Goal: Task Accomplishment & Management: Complete application form

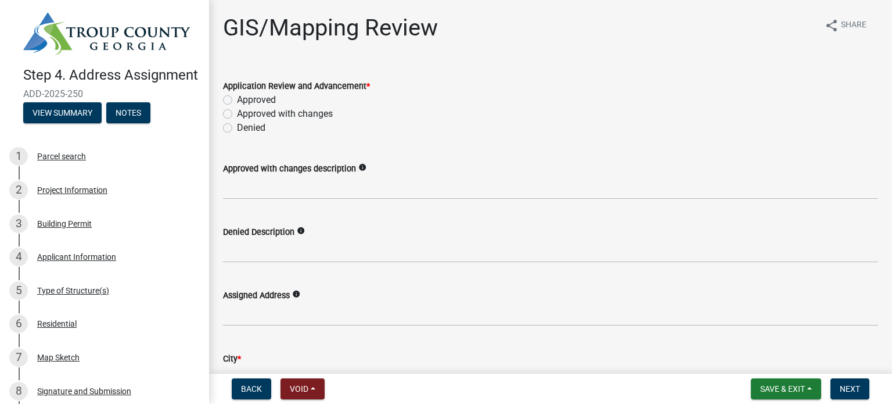
click at [237, 99] on label "Approved" at bounding box center [256, 100] width 39 height 14
click at [237, 99] on input "Approved" at bounding box center [241, 97] width 8 height 8
radio input "true"
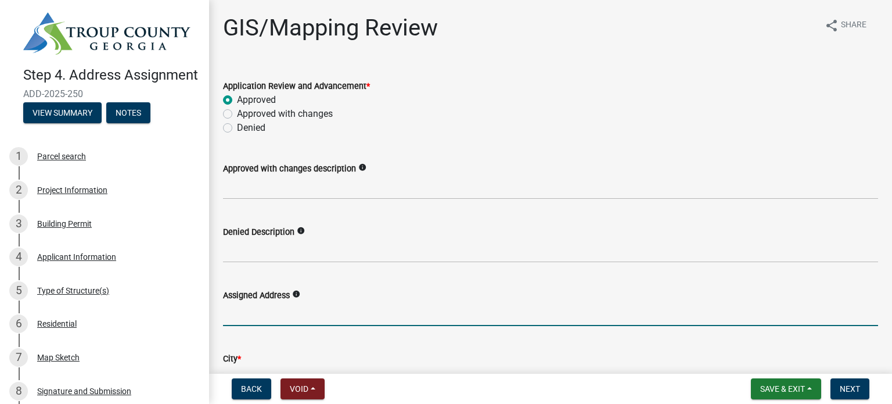
click at [292, 315] on input "Assigned Address" at bounding box center [550, 314] width 655 height 24
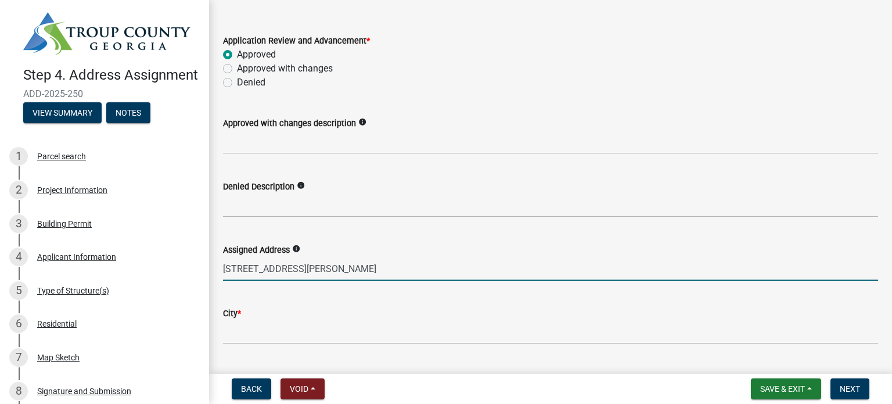
scroll to position [116, 0]
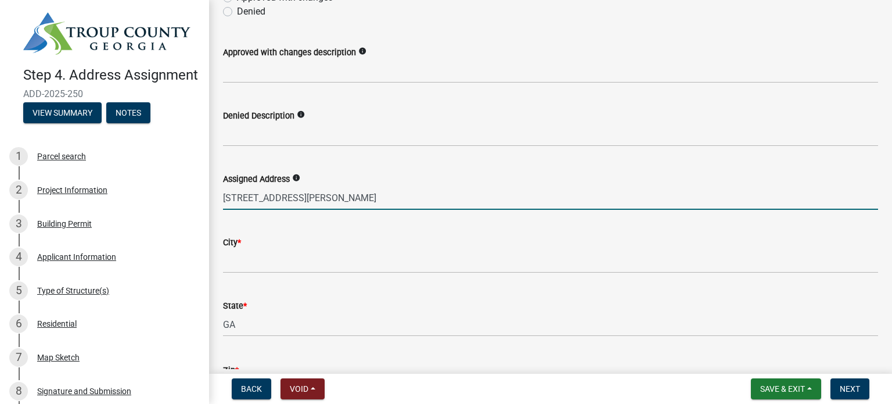
type input "[STREET_ADDRESS][PERSON_NAME]"
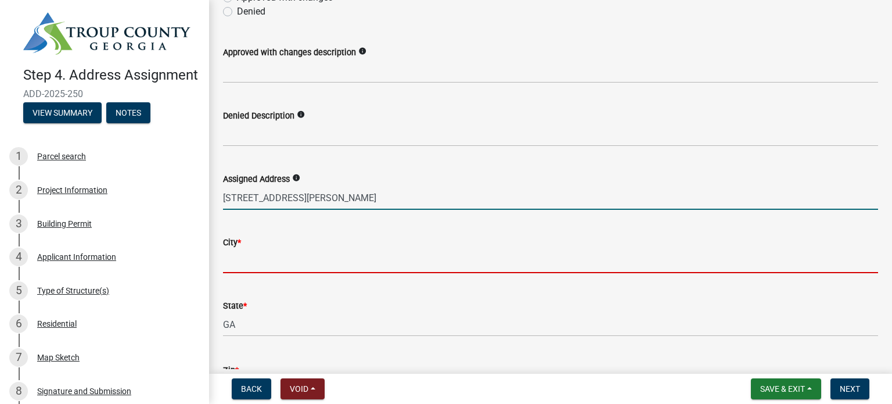
click at [272, 260] on input "City *" at bounding box center [550, 261] width 655 height 24
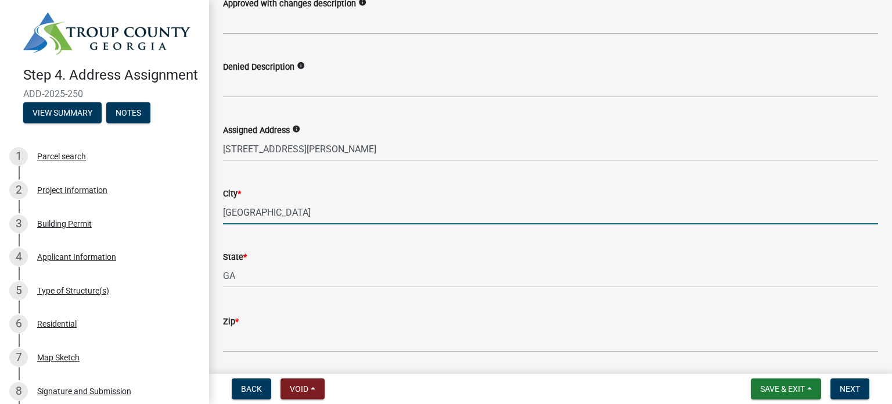
scroll to position [290, 0]
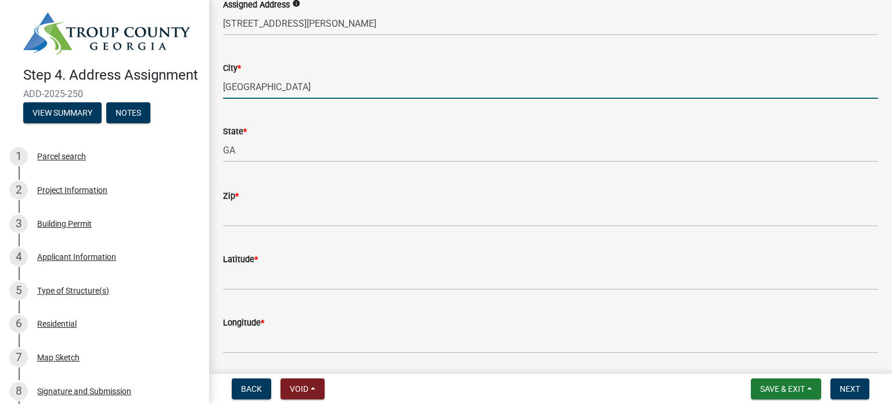
type input "[GEOGRAPHIC_DATA]"
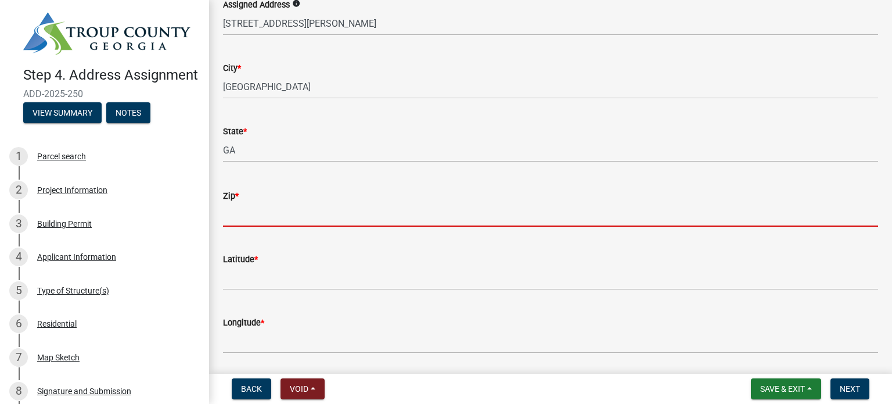
click at [247, 220] on input "Zip *" at bounding box center [550, 215] width 655 height 24
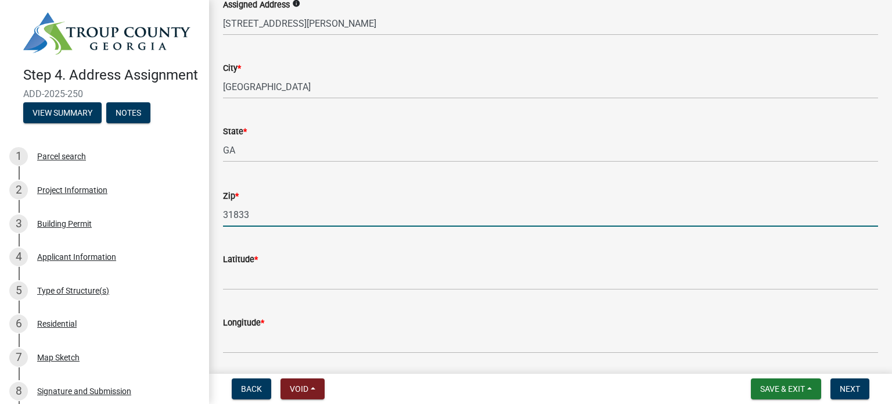
type input "31833"
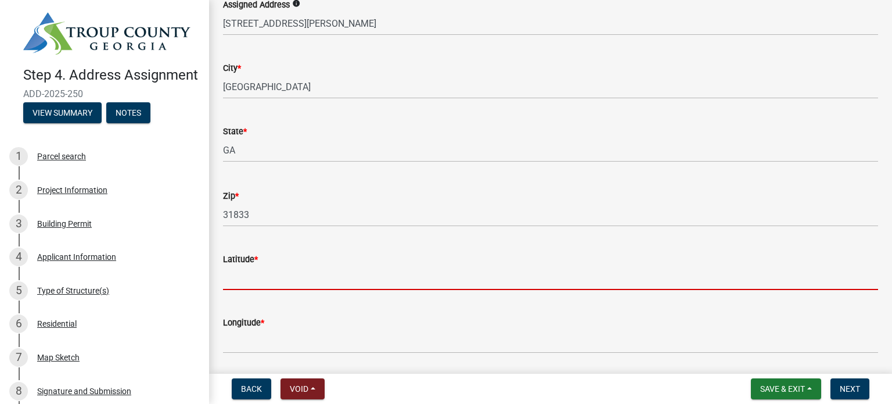
click at [289, 275] on input "Latitude *" at bounding box center [550, 278] width 655 height 24
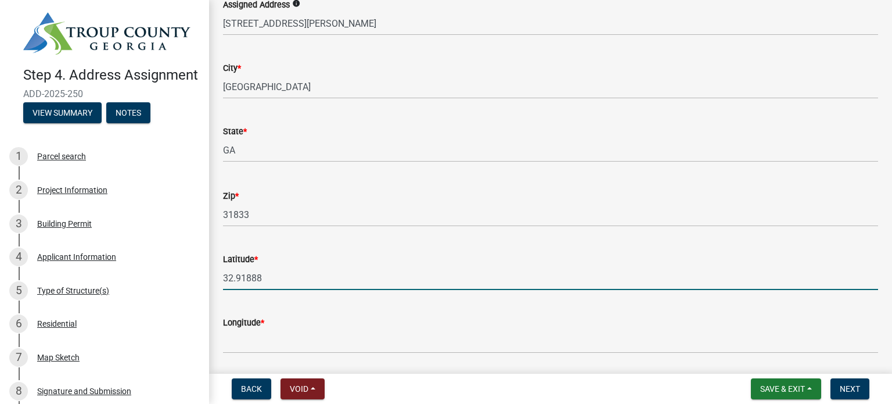
type input "32.91888"
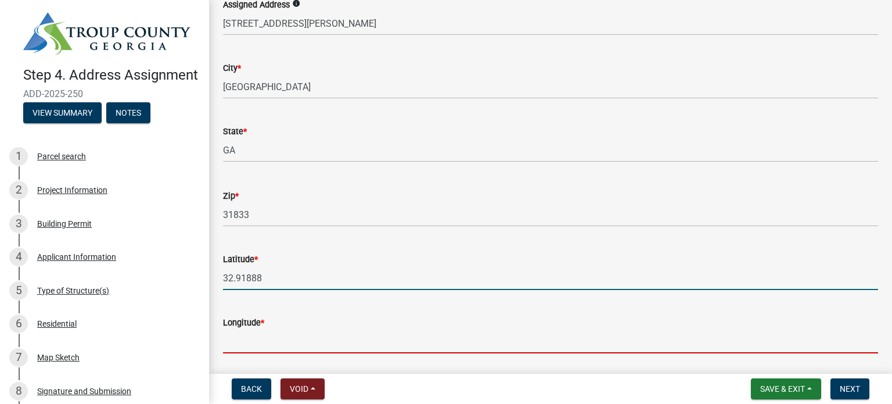
click at [271, 339] on input "Longitude *" at bounding box center [550, 341] width 655 height 24
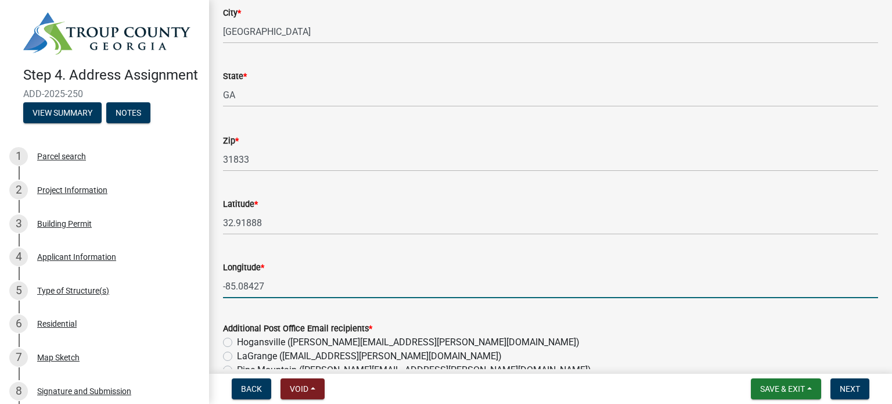
scroll to position [407, 0]
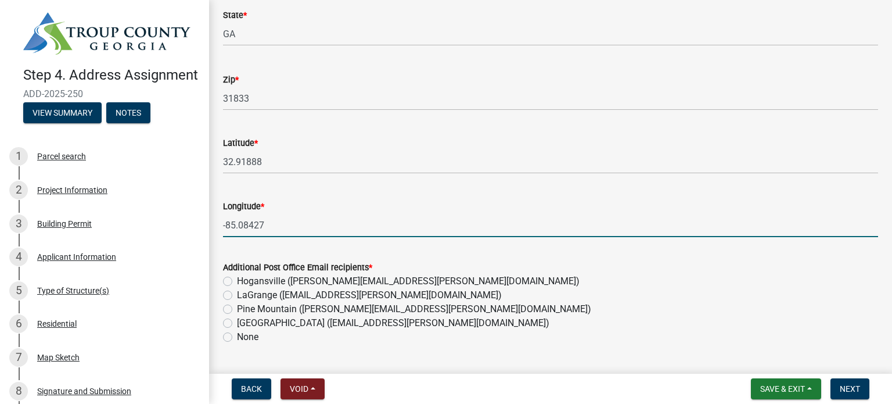
type input "-85.08427"
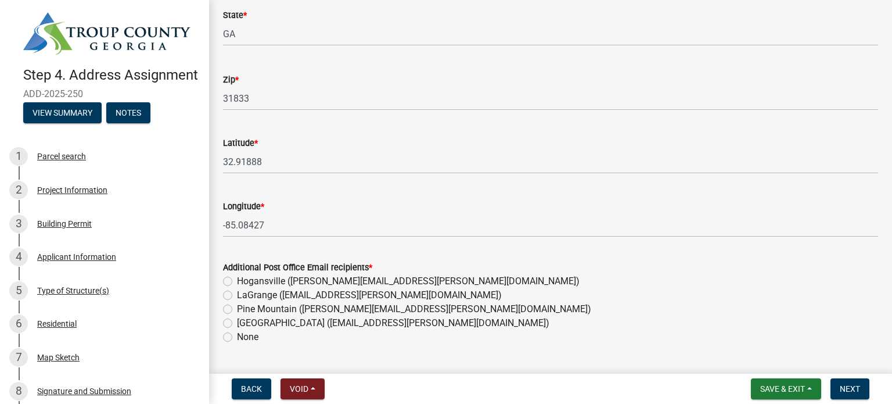
click at [237, 322] on label "[GEOGRAPHIC_DATA] ([EMAIL_ADDRESS][PERSON_NAME][DOMAIN_NAME])" at bounding box center [393, 323] width 313 height 14
click at [237, 322] on input "[GEOGRAPHIC_DATA] ([EMAIL_ADDRESS][PERSON_NAME][DOMAIN_NAME])" at bounding box center [241, 320] width 8 height 8
radio input "true"
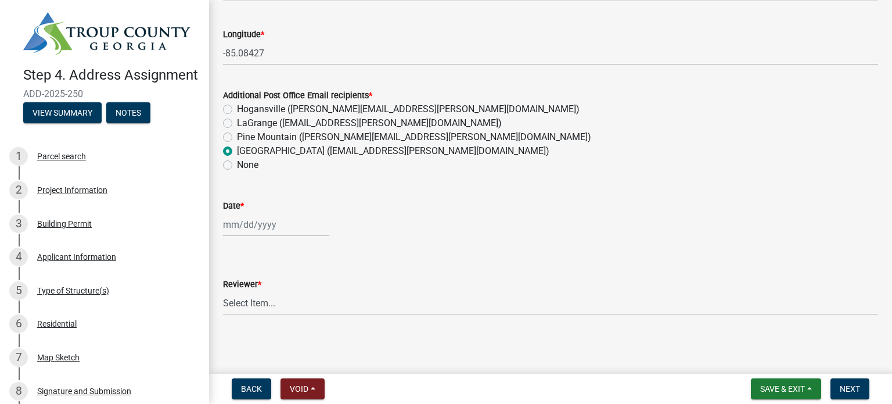
scroll to position [580, 0]
click at [224, 224] on div at bounding box center [276, 223] width 106 height 24
select select "9"
select select "2025"
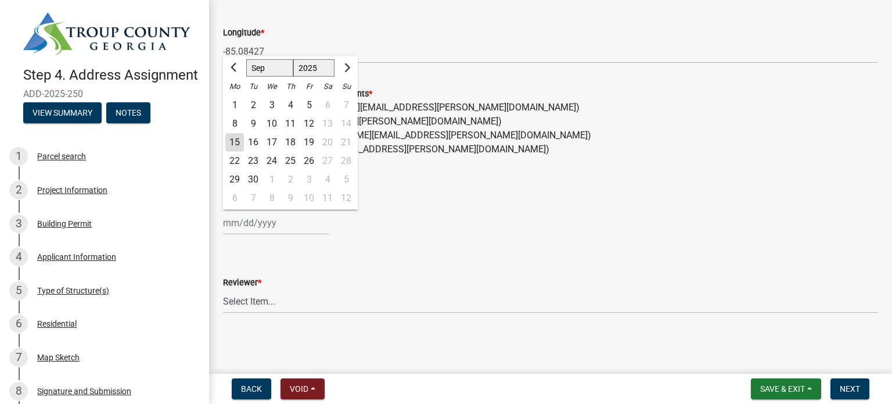
click at [235, 141] on div "15" at bounding box center [234, 142] width 19 height 19
type input "[DATE]"
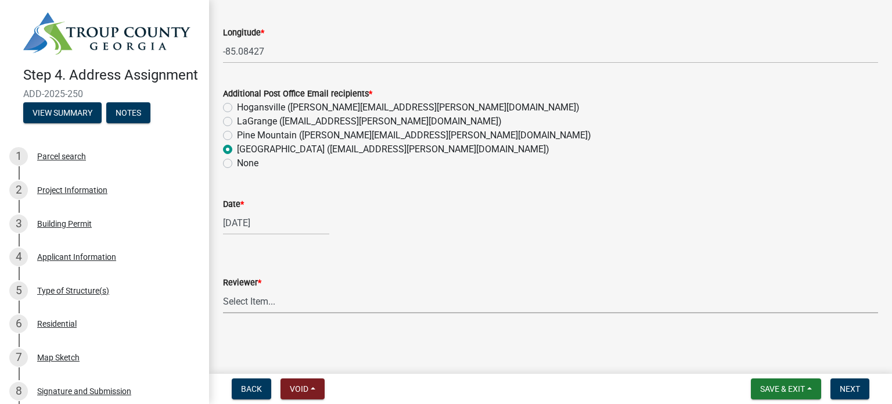
click at [258, 301] on select "Select Item... [PERSON_NAME]" at bounding box center [550, 301] width 655 height 24
click at [223, 289] on select "Select Item... [PERSON_NAME]" at bounding box center [550, 301] width 655 height 24
select select "92dbff7c-e58a-4509-911f-9fde1b54cc95"
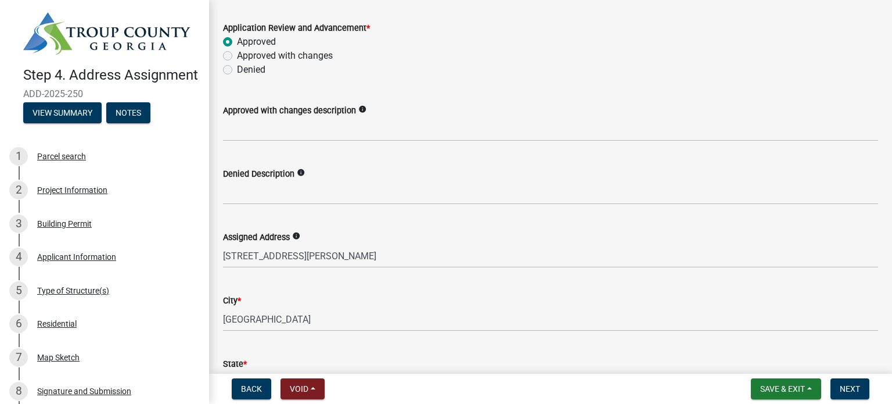
scroll to position [58, 0]
click at [851, 385] on span "Next" at bounding box center [850, 388] width 20 height 9
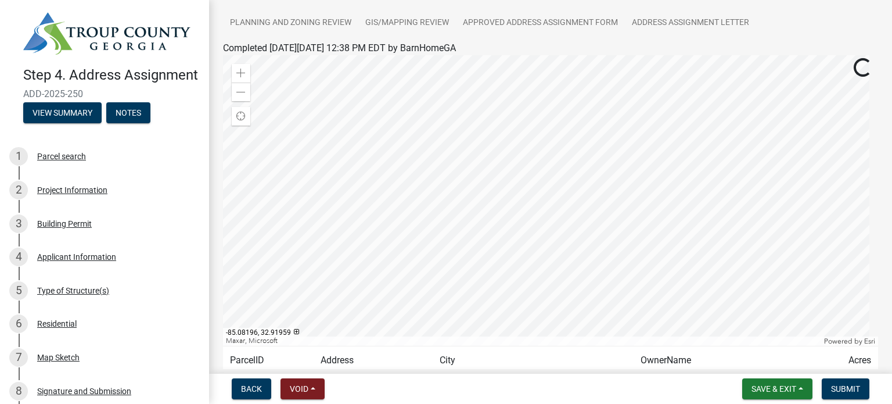
scroll to position [170, 0]
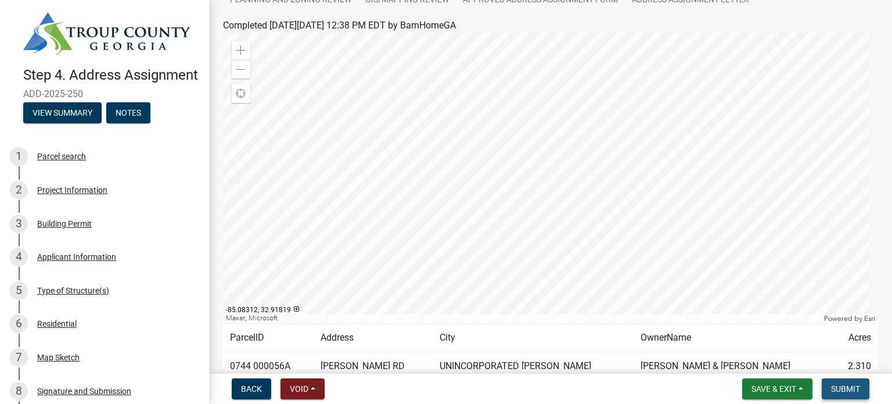
click at [838, 389] on span "Submit" at bounding box center [845, 388] width 29 height 9
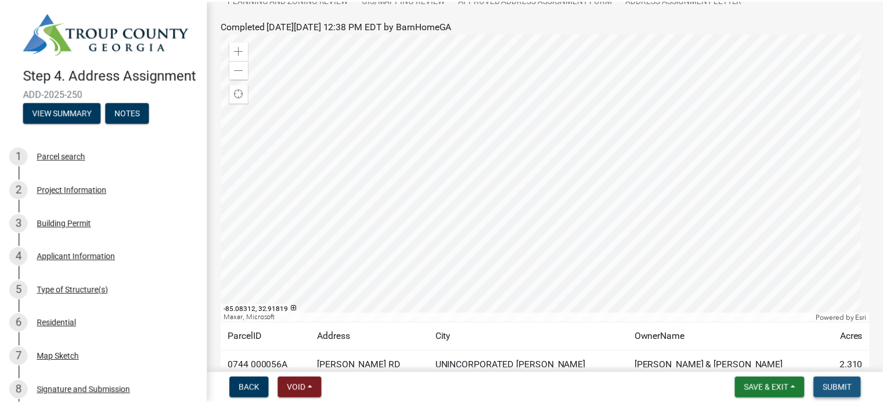
scroll to position [0, 0]
